Goal: Task Accomplishment & Management: Manage account settings

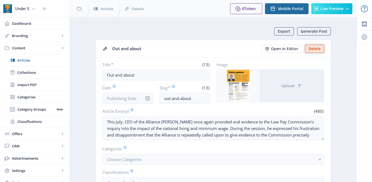
click at [317, 47] on button "Delete" at bounding box center [314, 49] width 19 height 8
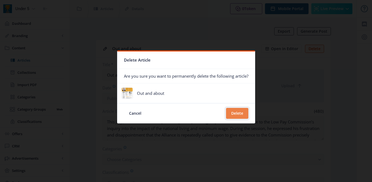
click at [235, 114] on button "Delete" at bounding box center [237, 113] width 22 height 11
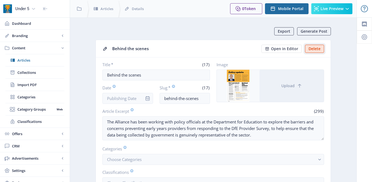
click at [315, 50] on button "Delete" at bounding box center [314, 49] width 19 height 8
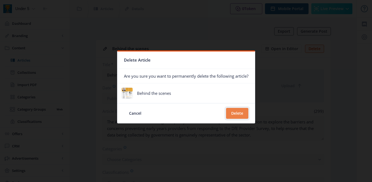
click at [238, 112] on button "Delete" at bounding box center [237, 113] width 22 height 11
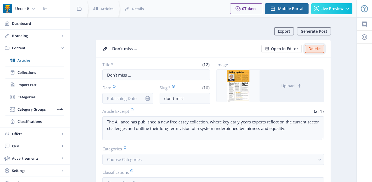
click at [307, 47] on button "Delete" at bounding box center [314, 49] width 19 height 8
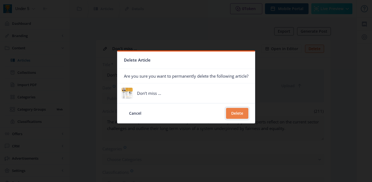
click at [241, 114] on button "Delete" at bounding box center [237, 113] width 22 height 11
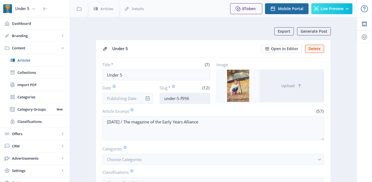
click at [193, 99] on input "under-5-f996" at bounding box center [185, 98] width 51 height 11
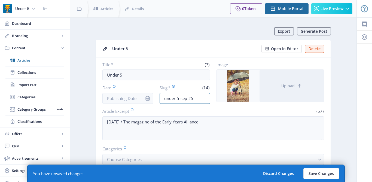
type input "under-5-sep-25"
click at [124, 99] on input "Date" at bounding box center [127, 98] width 51 height 11
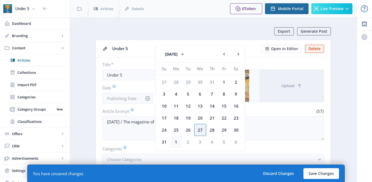
click at [176, 138] on div "1" at bounding box center [176, 142] width 12 height 12
type input "Sep 1, 2025"
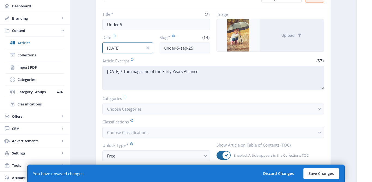
scroll to position [105, 0]
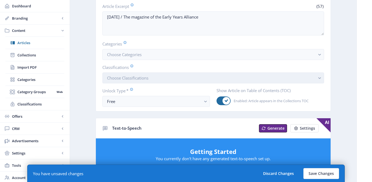
click at [170, 78] on button "Choose Classifications" at bounding box center [213, 77] width 222 height 11
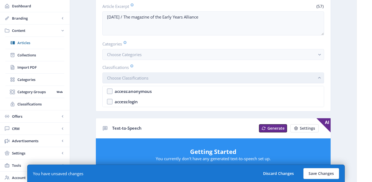
scroll to position [0, 0]
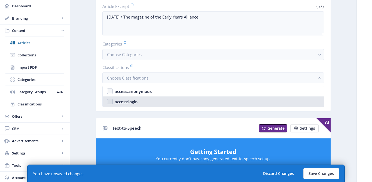
click at [157, 100] on nb-option "access:login" at bounding box center [213, 101] width 221 height 10
checkbox input "true"
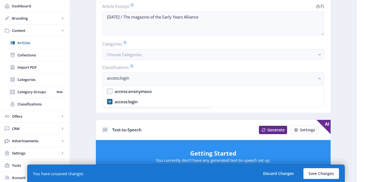
click at [141, 116] on div "Export Generate Post Under 5 Open in Editor Delete Title * (7) Under 5 Date Sep…" at bounding box center [213, 177] width 235 height 510
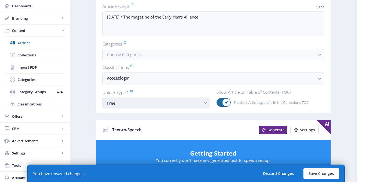
click at [135, 105] on div "Free" at bounding box center [154, 103] width 94 height 7
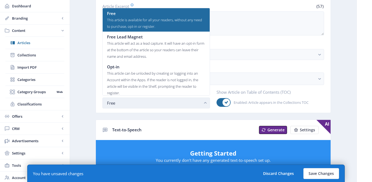
scroll to position [0, 0]
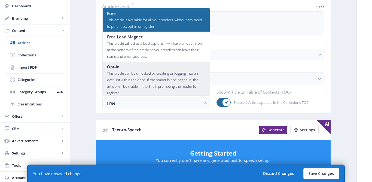
click at [138, 70] on div "This article can be unlocked by creating or logging into an Account within the …" at bounding box center [156, 83] width 98 height 26
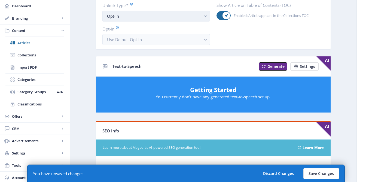
scroll to position [207, 0]
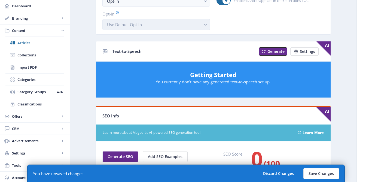
click at [136, 25] on span "Use Default Opt-in" at bounding box center [124, 24] width 35 height 5
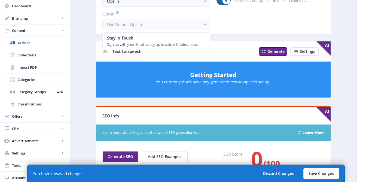
click at [83, 69] on app-content-article "Export Generate Post Under 5 Open in Editor Delete Title * (7) Under 5 Date Sep…" at bounding box center [213, 92] width 267 height 542
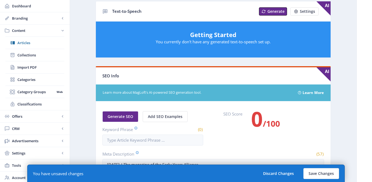
scroll to position [294, 0]
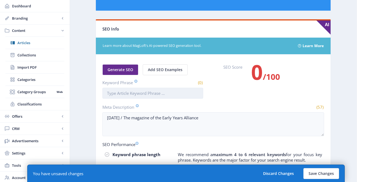
click at [121, 94] on input "Keyword Phrase" at bounding box center [152, 93] width 101 height 11
type input "Under 5"
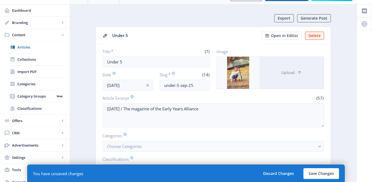
scroll to position [0, 0]
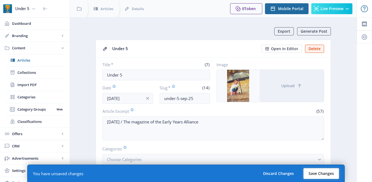
click at [309, 170] on button "Save Changes" at bounding box center [321, 173] width 36 height 11
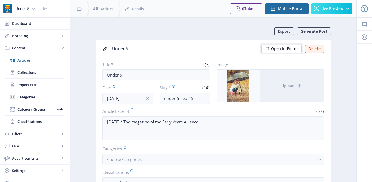
click at [282, 47] on span "Open in Editor" at bounding box center [284, 49] width 27 height 4
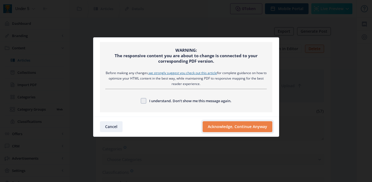
click at [233, 129] on button "Acknowledge, Continue Anyway" at bounding box center [238, 126] width 70 height 11
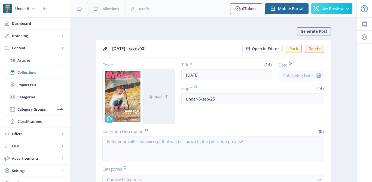
scroll to position [255, 0]
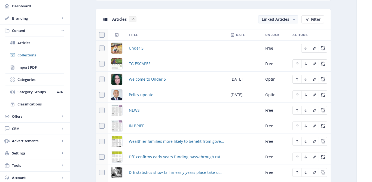
scroll to position [236, 0]
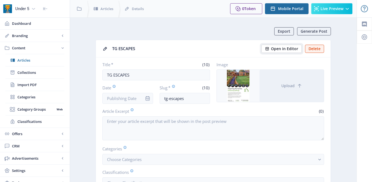
click at [274, 50] on span "Open in Editor" at bounding box center [284, 49] width 27 height 4
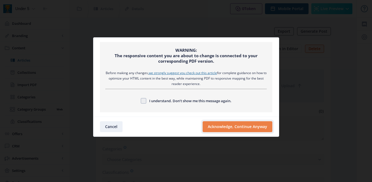
click at [230, 125] on button "Acknowledge, Continue Anyway" at bounding box center [238, 126] width 70 height 11
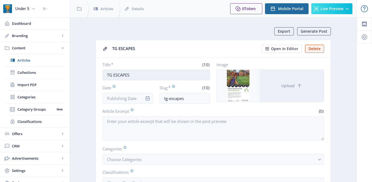
click at [107, 75] on input "TG ESCAPES" at bounding box center [156, 74] width 108 height 11
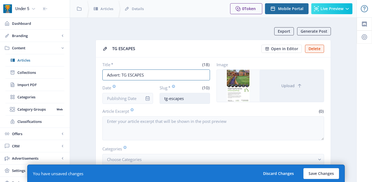
type input "Advert: TG ESCAPES"
click at [162, 99] on input "tg-escapes" at bounding box center [185, 98] width 51 height 11
click at [201, 97] on input "advert-tg-escapes" at bounding box center [185, 98] width 51 height 11
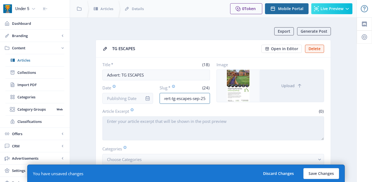
type input "advert-tg-escapes-sep-25"
click at [181, 121] on textarea "Article Excerpt" at bounding box center [213, 128] width 222 height 24
paste textarea "https://tgescapes.co.uk/"
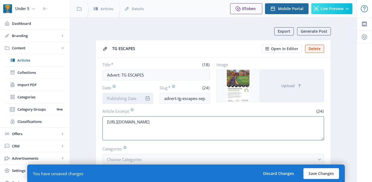
type textarea "https://tgescapes.co.uk/"
click at [117, 95] on input "Date" at bounding box center [127, 98] width 51 height 11
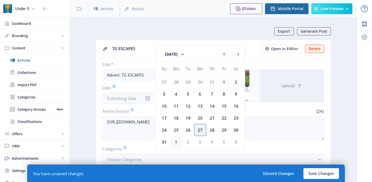
click at [176, 142] on div "1" at bounding box center [176, 142] width 12 height 12
type input "Sep 1, 2025"
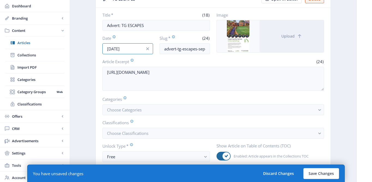
scroll to position [101, 0]
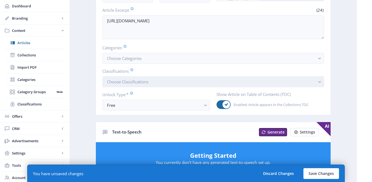
click at [154, 80] on button "Choose Classifications" at bounding box center [213, 81] width 222 height 11
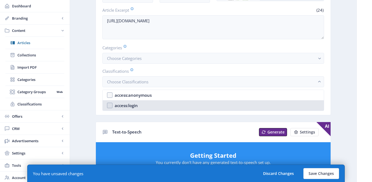
click at [138, 106] on nb-option "access:login" at bounding box center [213, 105] width 221 height 10
checkbox input "true"
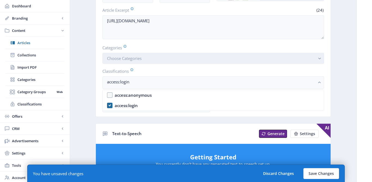
click at [148, 61] on button "Choose Categories" at bounding box center [213, 58] width 222 height 11
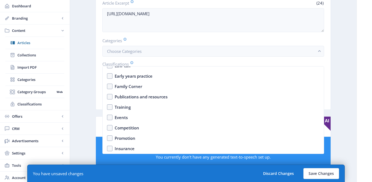
scroll to position [115, 0]
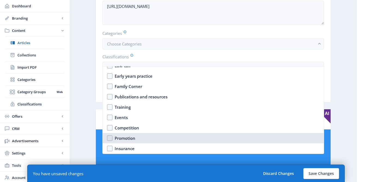
click at [123, 138] on div "Promotion" at bounding box center [125, 138] width 21 height 7
checkbox input "true"
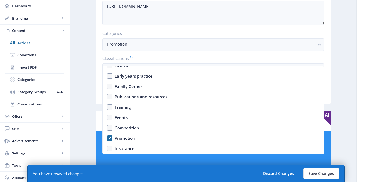
click at [92, 106] on app-content-article "Export Generate Post TG ESCAPES Open in Editor Delete Title * (18) Advert: TG E…" at bounding box center [213, 172] width 267 height 520
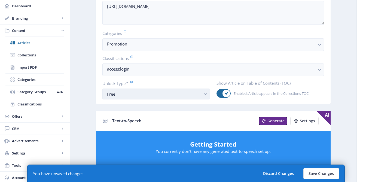
click at [114, 97] on div "Free" at bounding box center [154, 94] width 94 height 7
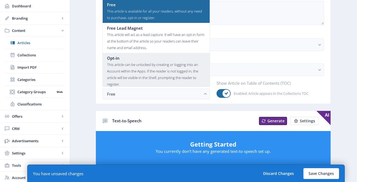
click at [127, 70] on div "This article can be unlocked by creating or logging into an Account within the …" at bounding box center [156, 74] width 98 height 26
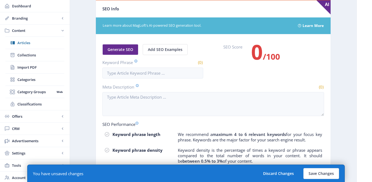
scroll to position [316, 0]
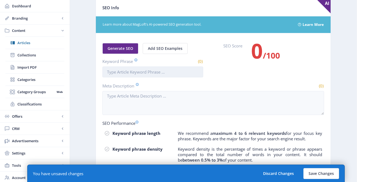
click at [131, 71] on input "Keyword Phrase" at bounding box center [152, 71] width 101 height 11
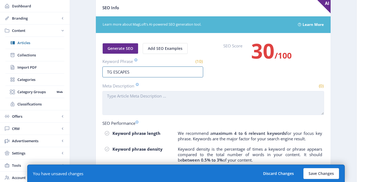
type input "TG ESCAPES"
click at [142, 96] on textarea "Meta Description" at bounding box center [213, 103] width 222 height 24
paste textarea "https://tgescapes.co.uk/"
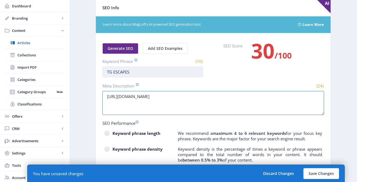
type textarea "https://tgescapes.co.uk/"
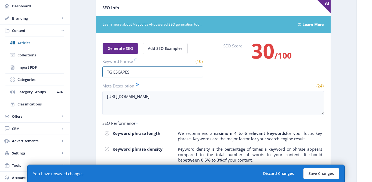
drag, startPoint x: 133, startPoint y: 73, endPoint x: 96, endPoint y: 74, distance: 36.5
click at [96, 74] on nb-card-body "Generate SEO Add SEO Examples Keyword Phrase (10) TG ESCAPES SEO Score 30 /100 …" at bounding box center [213, 128] width 235 height 191
type input "tg escapes"
click at [328, 173] on button "Save Changes" at bounding box center [321, 173] width 36 height 11
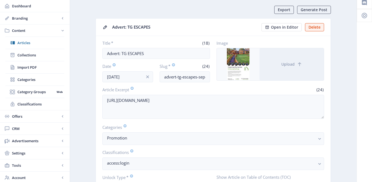
scroll to position [0, 0]
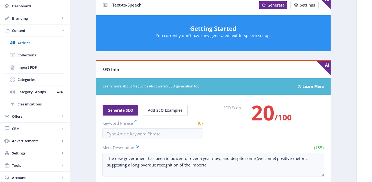
scroll to position [289, 0]
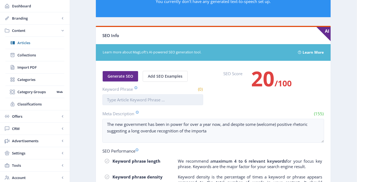
click at [153, 99] on input "Keyword Phrase" at bounding box center [152, 99] width 101 height 11
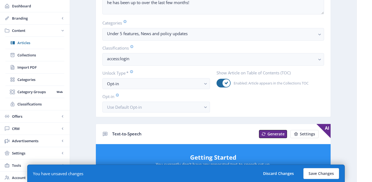
scroll to position [105, 0]
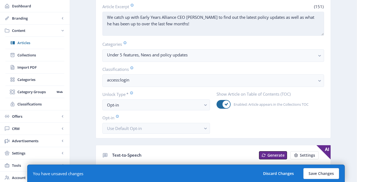
type input "Policy"
drag, startPoint x: 108, startPoint y: 18, endPoint x: 176, endPoint y: 30, distance: 69.4
click at [176, 30] on textarea "We catch up with Early Years Alliance CEO Neil Leitch to find out the latest po…" at bounding box center [213, 24] width 222 height 24
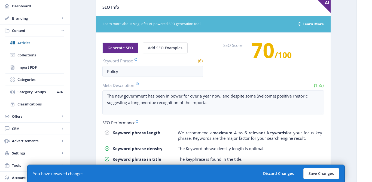
scroll to position [370, 0]
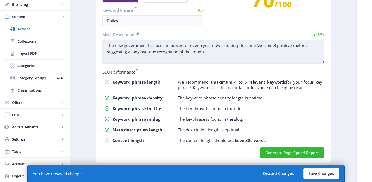
drag, startPoint x: 106, startPoint y: 44, endPoint x: 249, endPoint y: 49, distance: 142.5
click at [249, 49] on textarea "The new government has been in power for over a year now, and despite some (wel…" at bounding box center [213, 52] width 222 height 24
paste textarea "We catch up with Early Years Alliance CEO Neil Leitch to find out the latest po…"
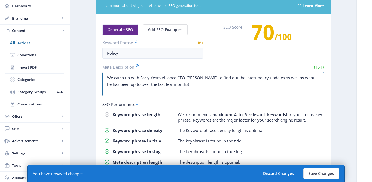
scroll to position [312, 0]
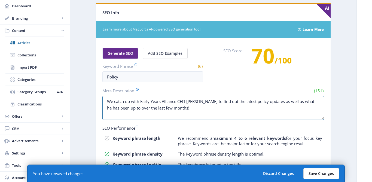
type textarea "We catch up with Early Years Alliance CEO Neil Leitch to find out the latest po…"
click at [324, 176] on button "Save Changes" at bounding box center [321, 173] width 36 height 11
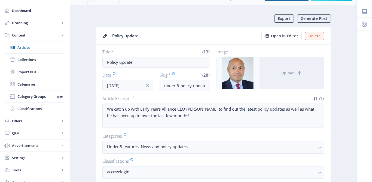
scroll to position [0, 0]
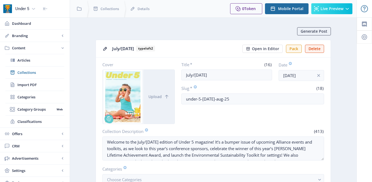
scroll to position [146, 0]
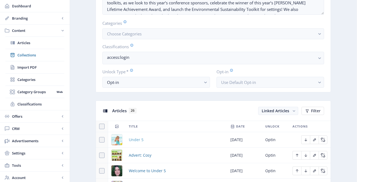
click at [135, 140] on span "Under 5" at bounding box center [136, 139] width 15 height 7
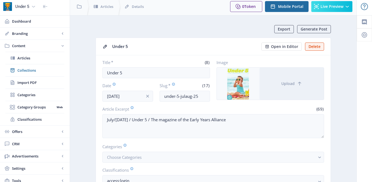
scroll to position [3, 0]
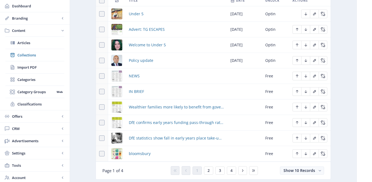
scroll to position [281, 0]
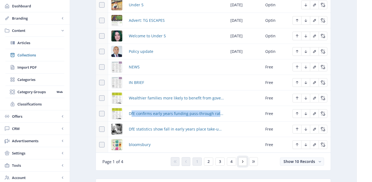
click at [244, 162] on icon at bounding box center [242, 161] width 4 height 4
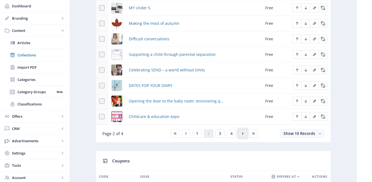
scroll to position [311, 0]
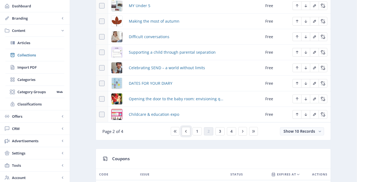
click at [185, 132] on icon at bounding box center [186, 131] width 4 height 4
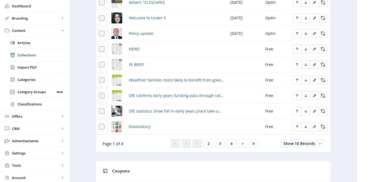
scroll to position [291, 0]
